Goal: Task Accomplishment & Management: Manage account settings

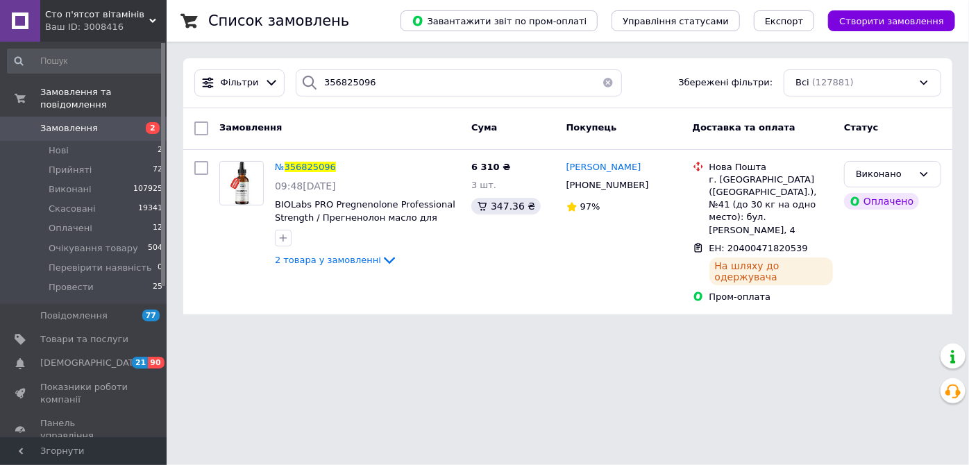
drag, startPoint x: 372, startPoint y: 85, endPoint x: 312, endPoint y: 87, distance: 59.7
click at [312, 87] on div "356825096" at bounding box center [459, 82] width 326 height 27
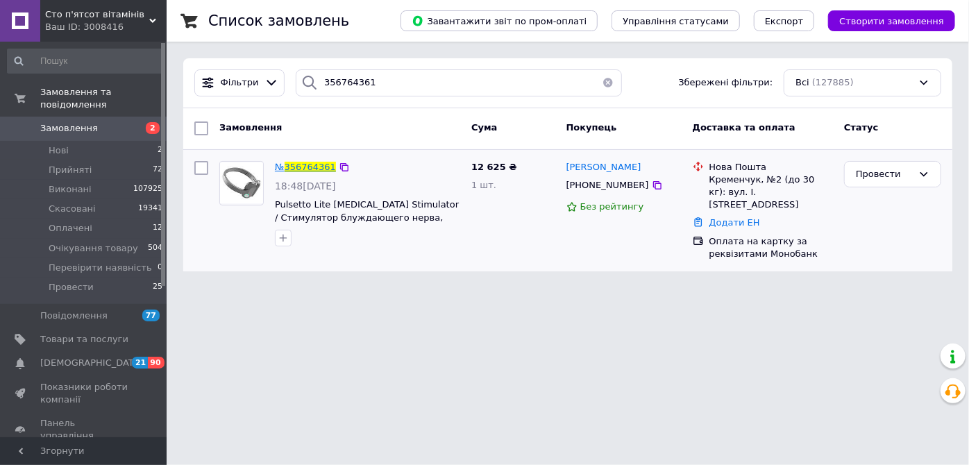
type input "356764361"
drag, startPoint x: 380, startPoint y: 85, endPoint x: 318, endPoint y: 87, distance: 61.8
click at [318, 87] on input "356764361" at bounding box center [459, 82] width 326 height 27
paste input "871131"
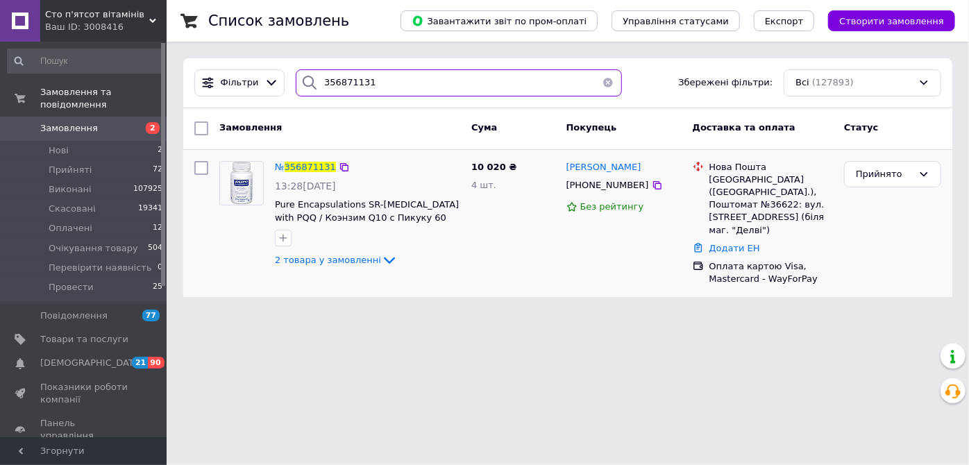
type input "356871131"
click at [305, 172] on div "№ 356871131" at bounding box center [305, 168] width 64 height 16
click at [309, 167] on span "356871131" at bounding box center [310, 167] width 51 height 10
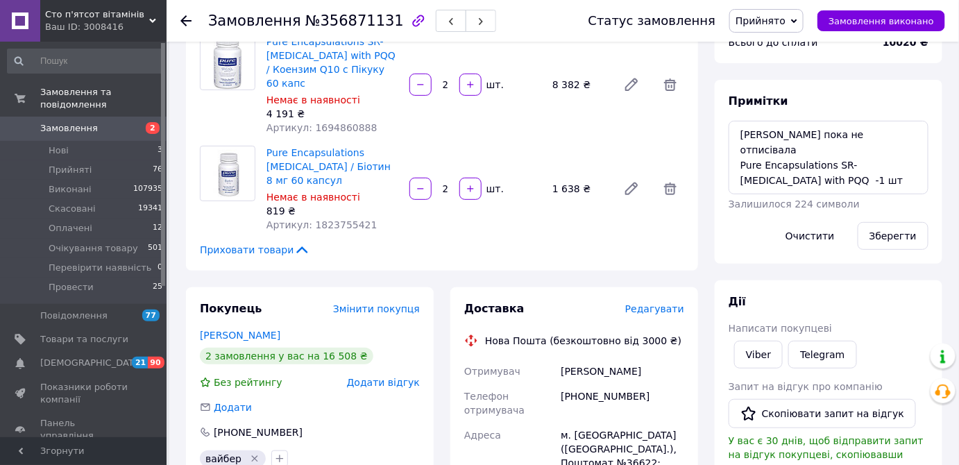
scroll to position [189, 0]
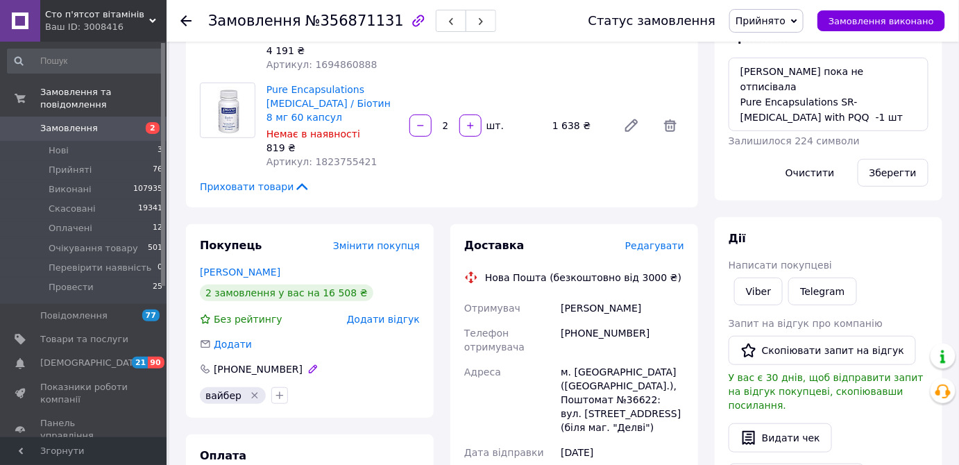
drag, startPoint x: 287, startPoint y: 341, endPoint x: 221, endPoint y: 344, distance: 65.3
click at [221, 362] on div "+380503053320" at bounding box center [260, 369] width 124 height 14
drag, startPoint x: 281, startPoint y: 341, endPoint x: 203, endPoint y: 341, distance: 77.7
click at [203, 362] on div "+380503053320" at bounding box center [260, 369] width 124 height 14
copy div "+380503053320"
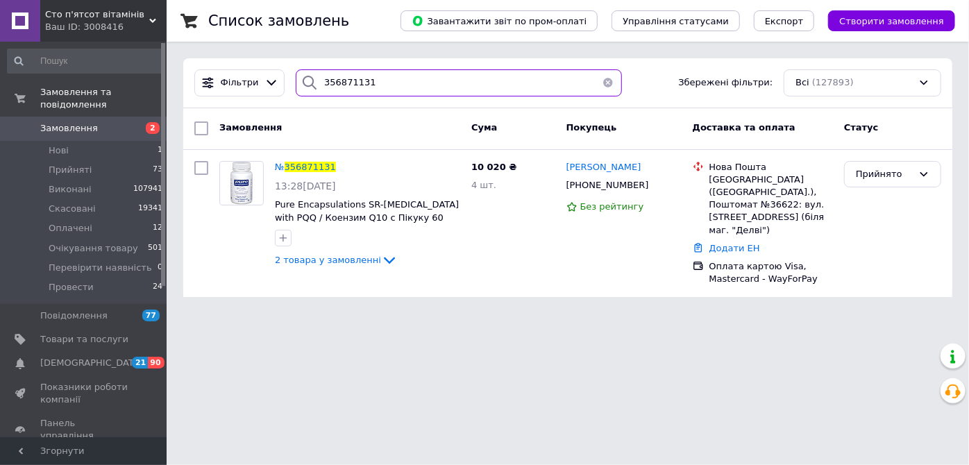
drag, startPoint x: 372, startPoint y: 85, endPoint x: 314, endPoint y: 83, distance: 57.7
click at [314, 83] on div "356871131" at bounding box center [459, 82] width 326 height 27
paste input "4720830"
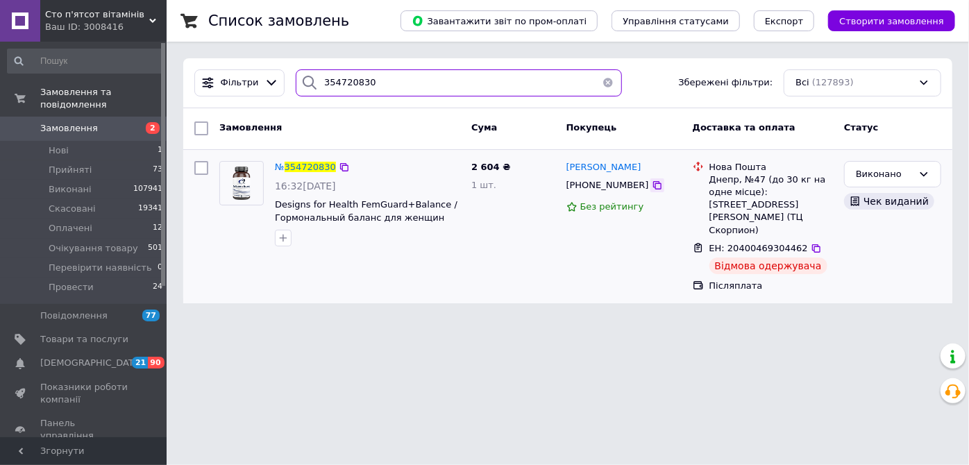
type input "354720830"
click at [652, 185] on icon at bounding box center [657, 185] width 11 height 11
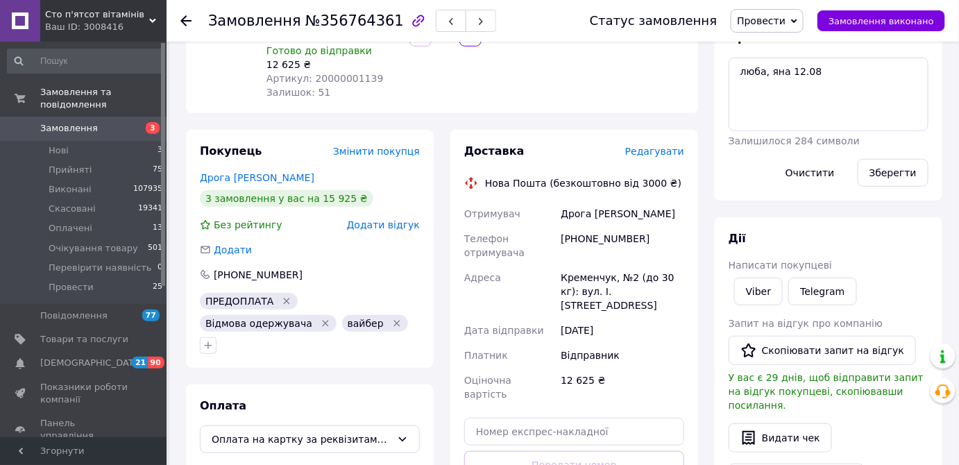
scroll to position [126, 0]
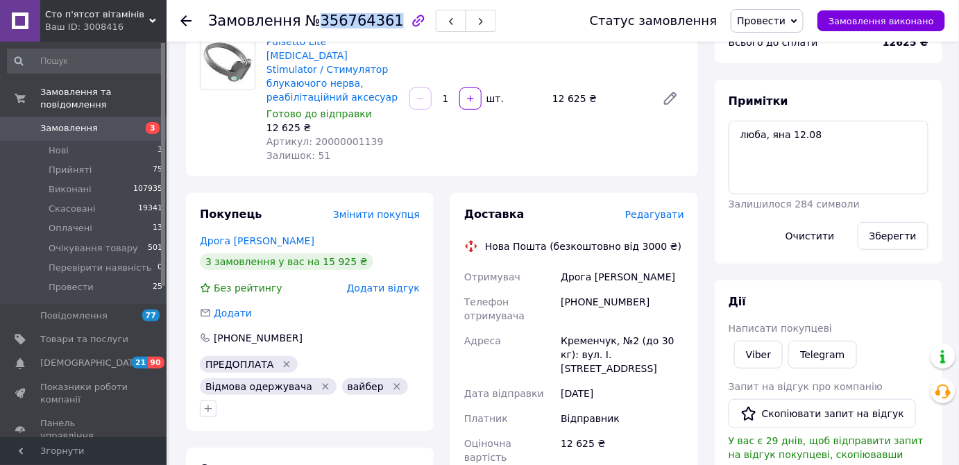
drag, startPoint x: 310, startPoint y: 23, endPoint x: 378, endPoint y: 22, distance: 68.0
click at [380, 24] on span "№356764361" at bounding box center [354, 20] width 99 height 17
copy span "356764361"
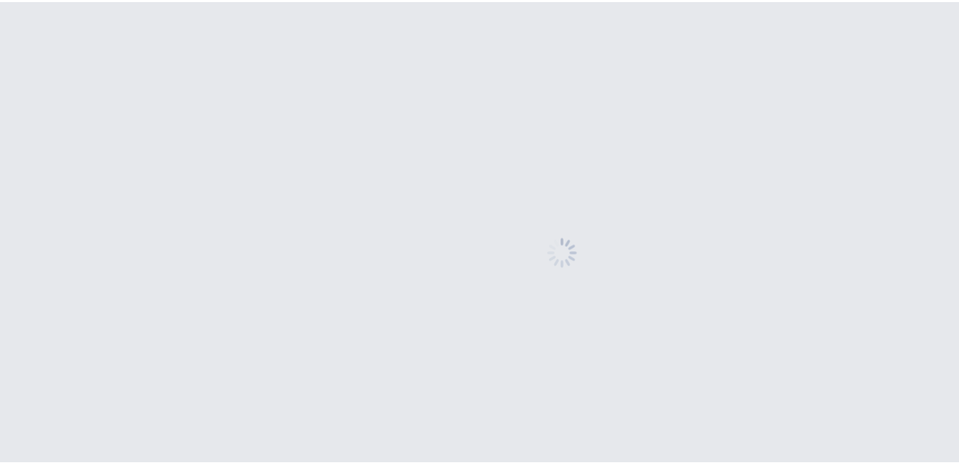
scroll to position [126, 0]
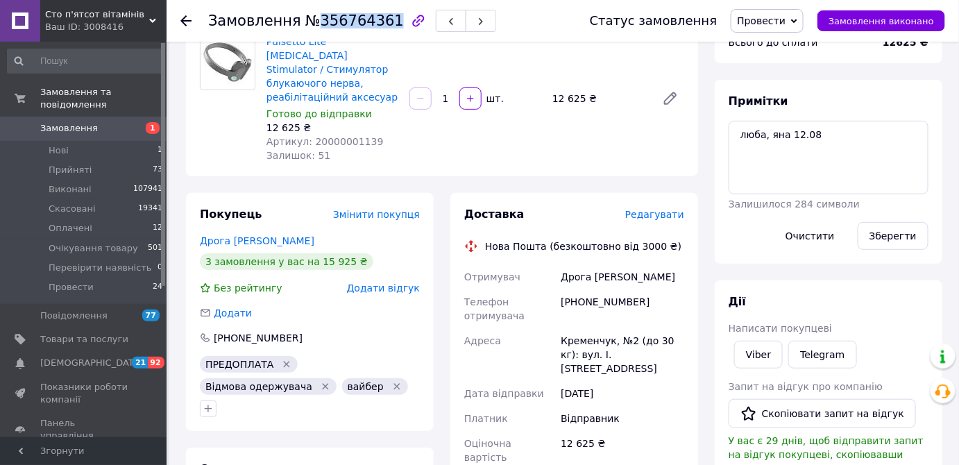
drag, startPoint x: 310, startPoint y: 22, endPoint x: 378, endPoint y: 20, distance: 68.7
click at [378, 20] on span "№356764361" at bounding box center [354, 20] width 99 height 17
copy span "356764361"
